Goal: Information Seeking & Learning: Learn about a topic

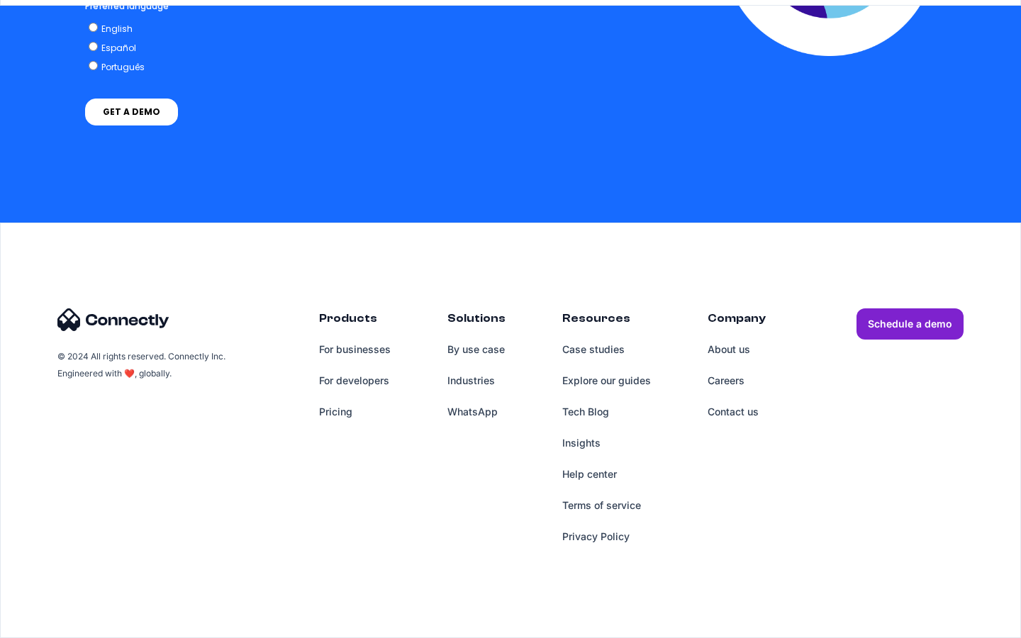
scroll to position [3598, 0]
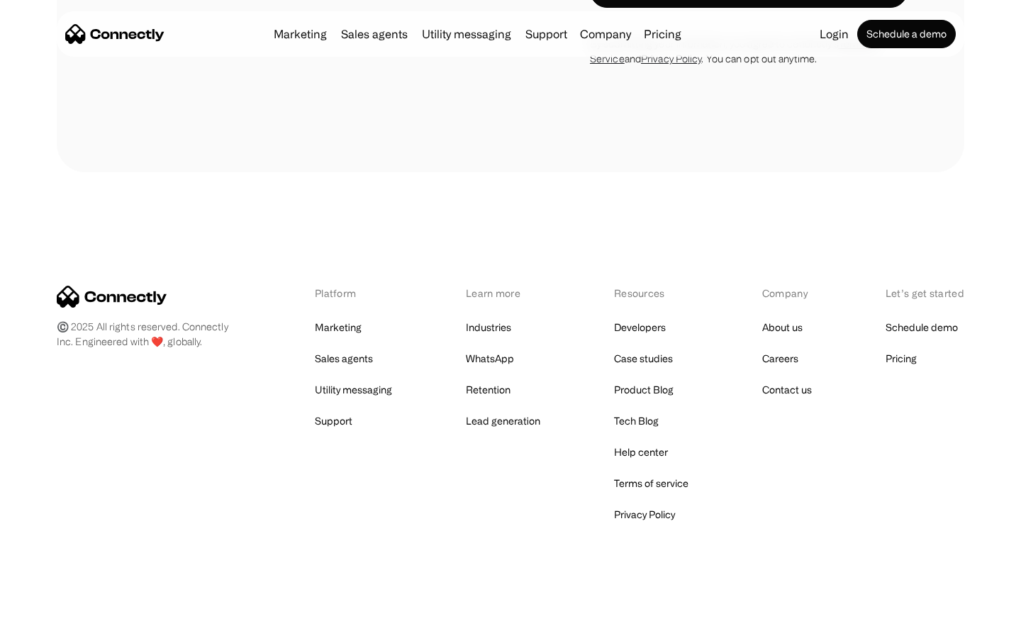
scroll to position [2398, 0]
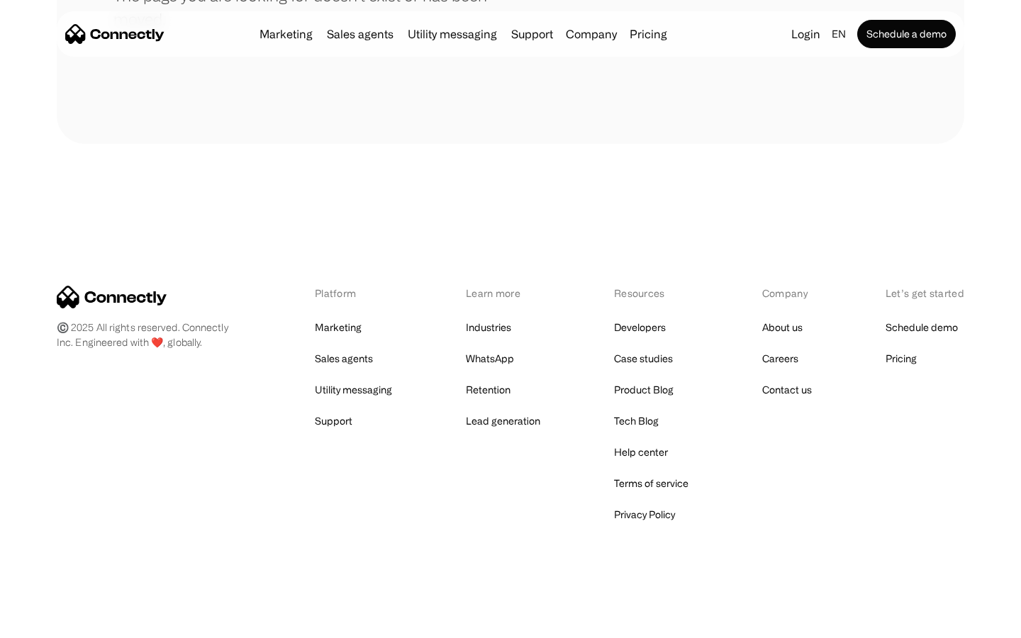
scroll to position [259, 0]
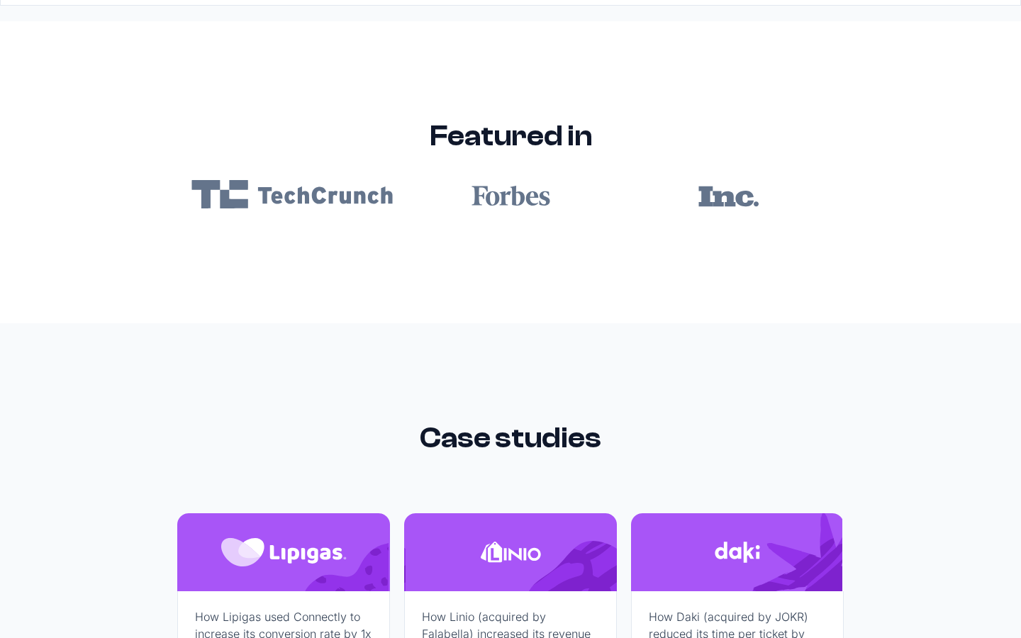
scroll to position [8491, 0]
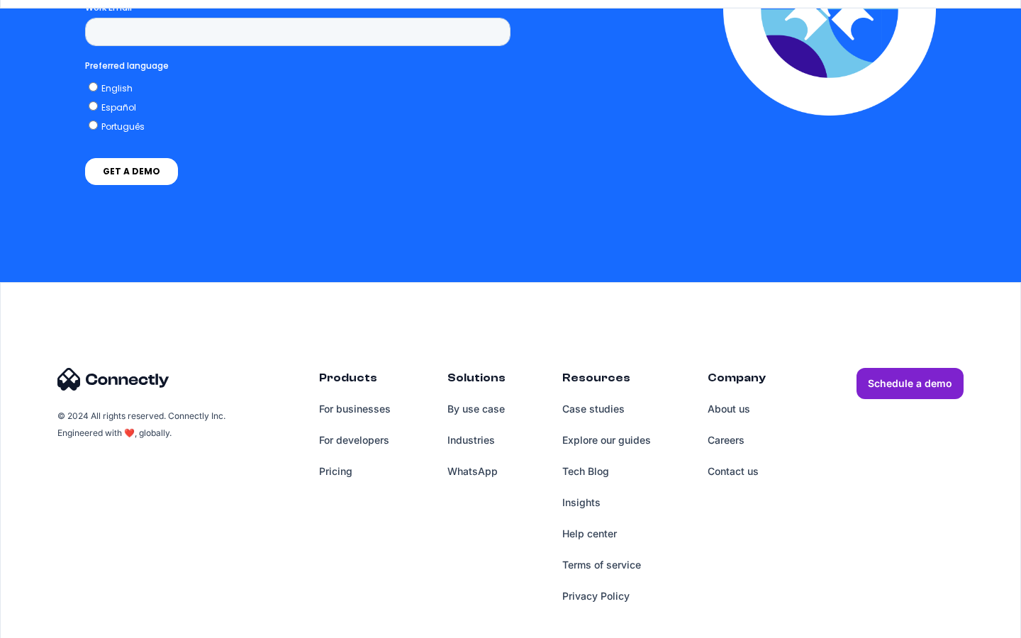
scroll to position [2884, 0]
